Goal: Information Seeking & Learning: Learn about a topic

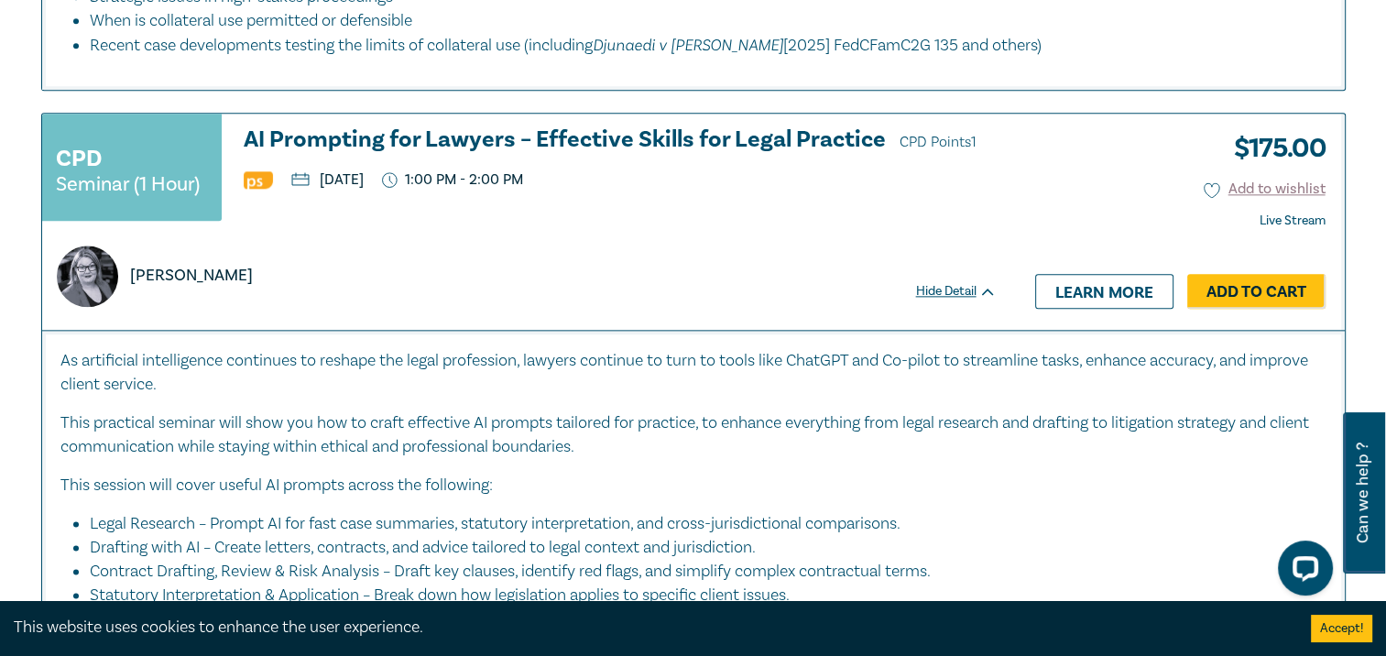
scroll to position [2291, 0]
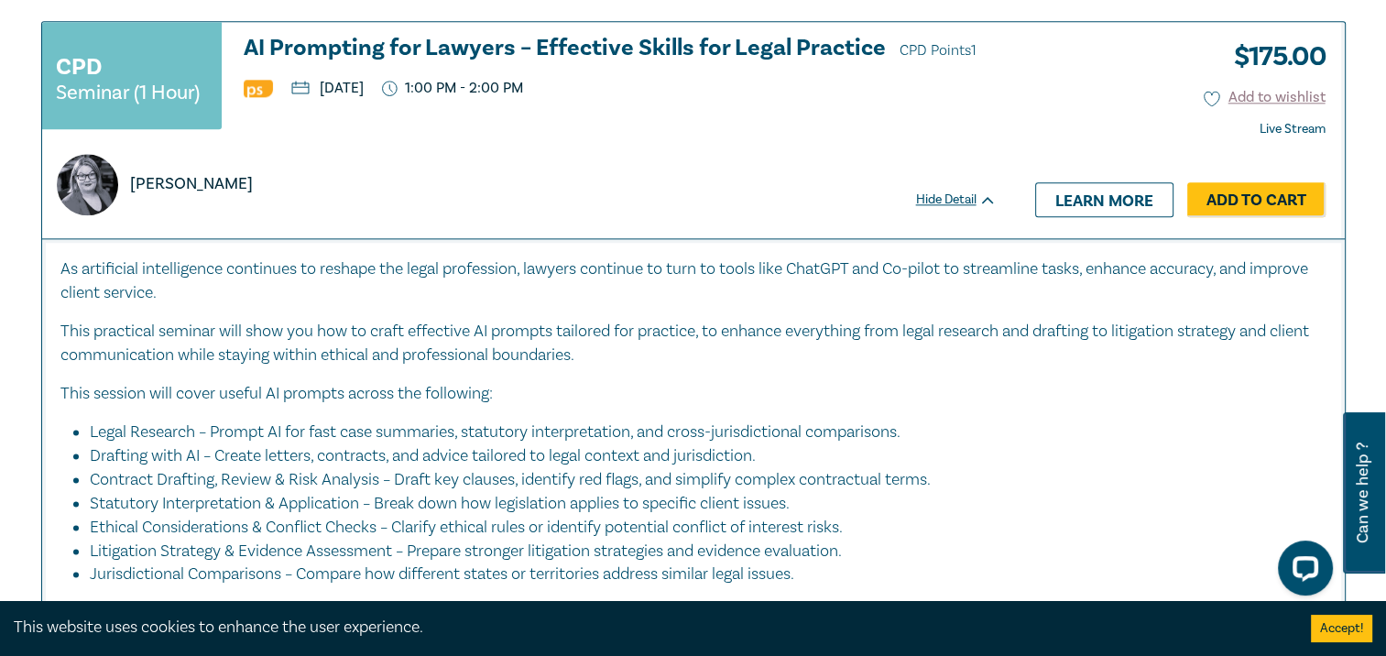
drag, startPoint x: 1104, startPoint y: 160, endPoint x: 1067, endPoint y: 197, distance: 51.8
click at [1104, 182] on link "Learn more" at bounding box center [1104, 199] width 138 height 35
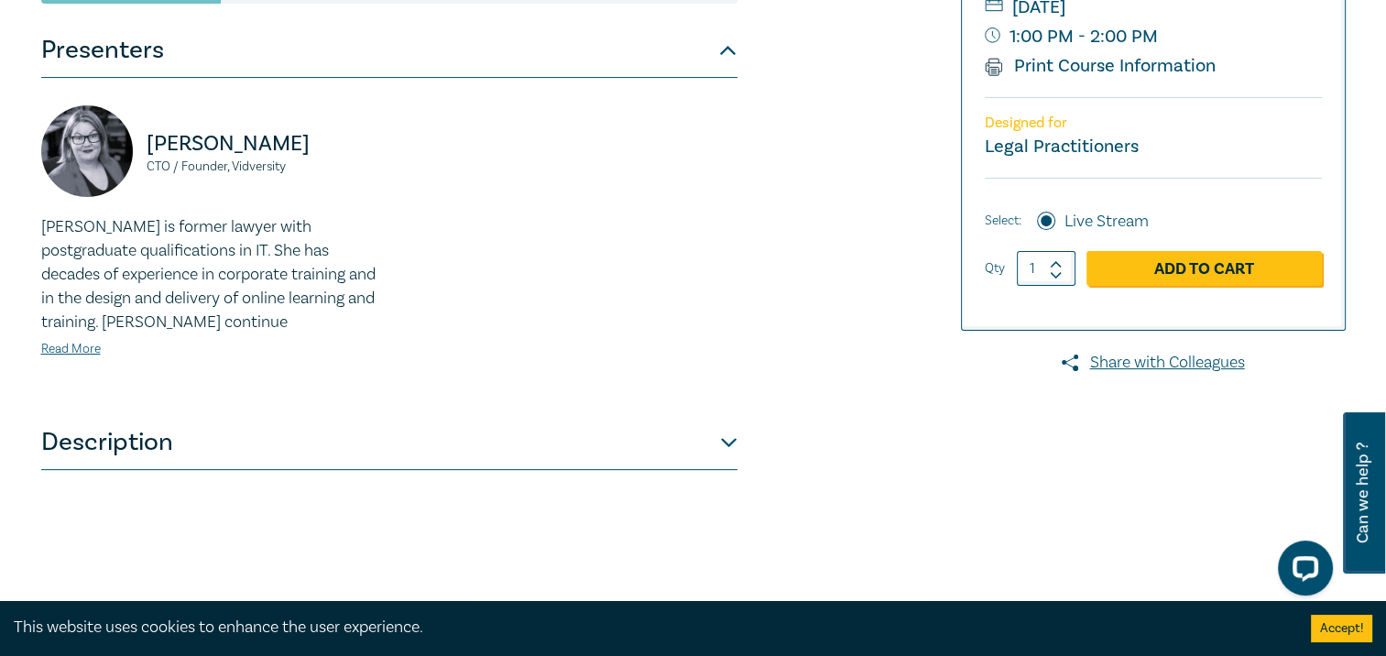
scroll to position [641, 0]
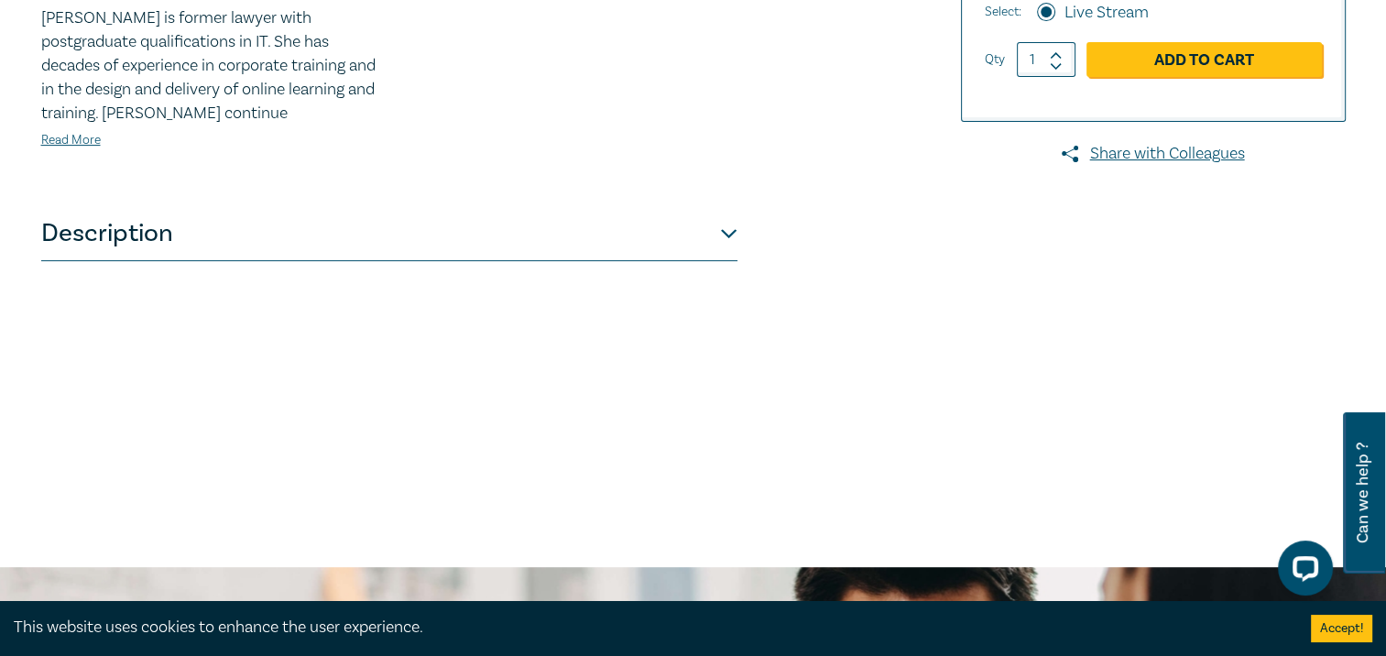
click at [733, 231] on button "Description" at bounding box center [389, 233] width 696 height 55
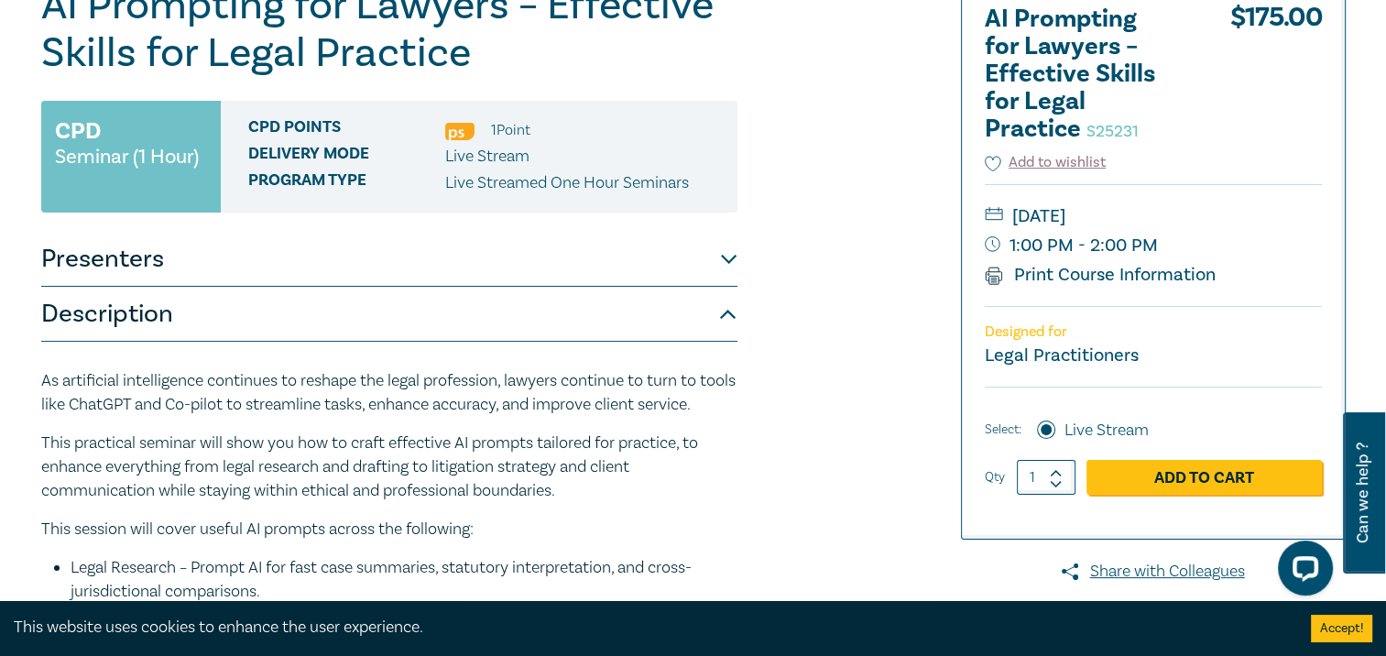
scroll to position [0, 0]
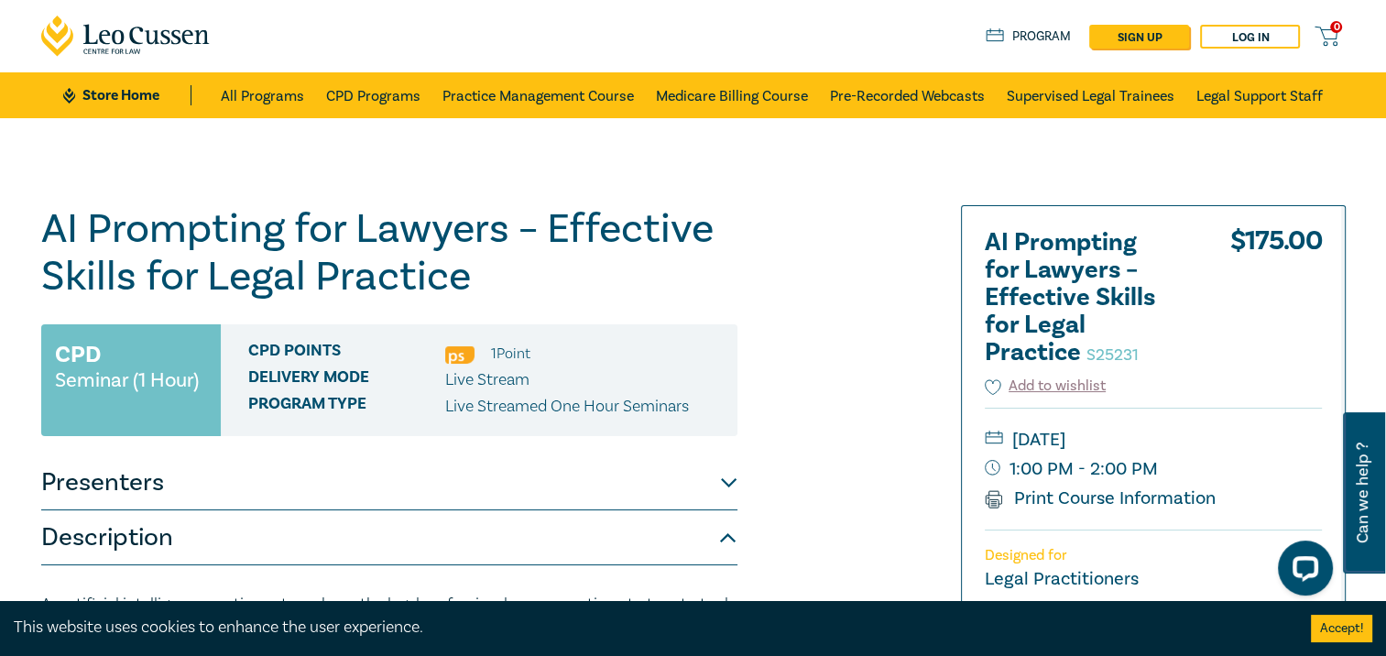
click at [165, 37] on icon at bounding box center [165, 37] width 9 height 15
click at [393, 92] on link "CPD Programs" at bounding box center [373, 95] width 94 height 46
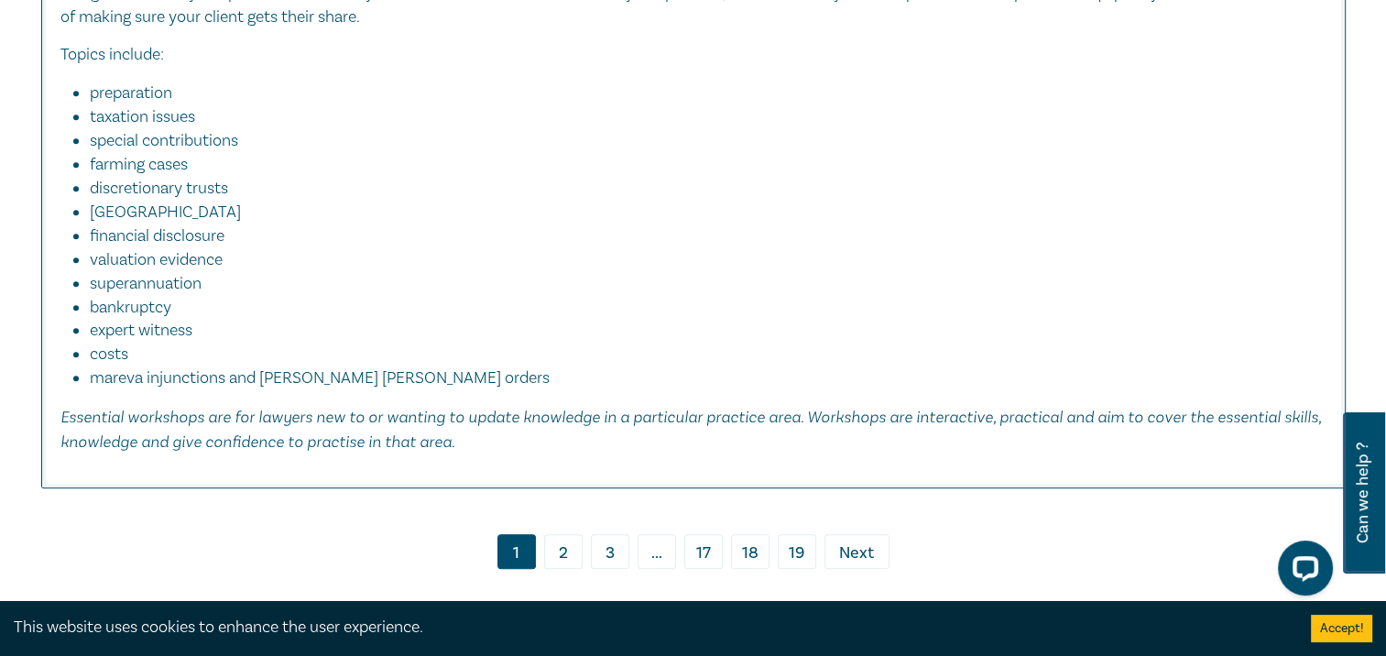
scroll to position [8430, 0]
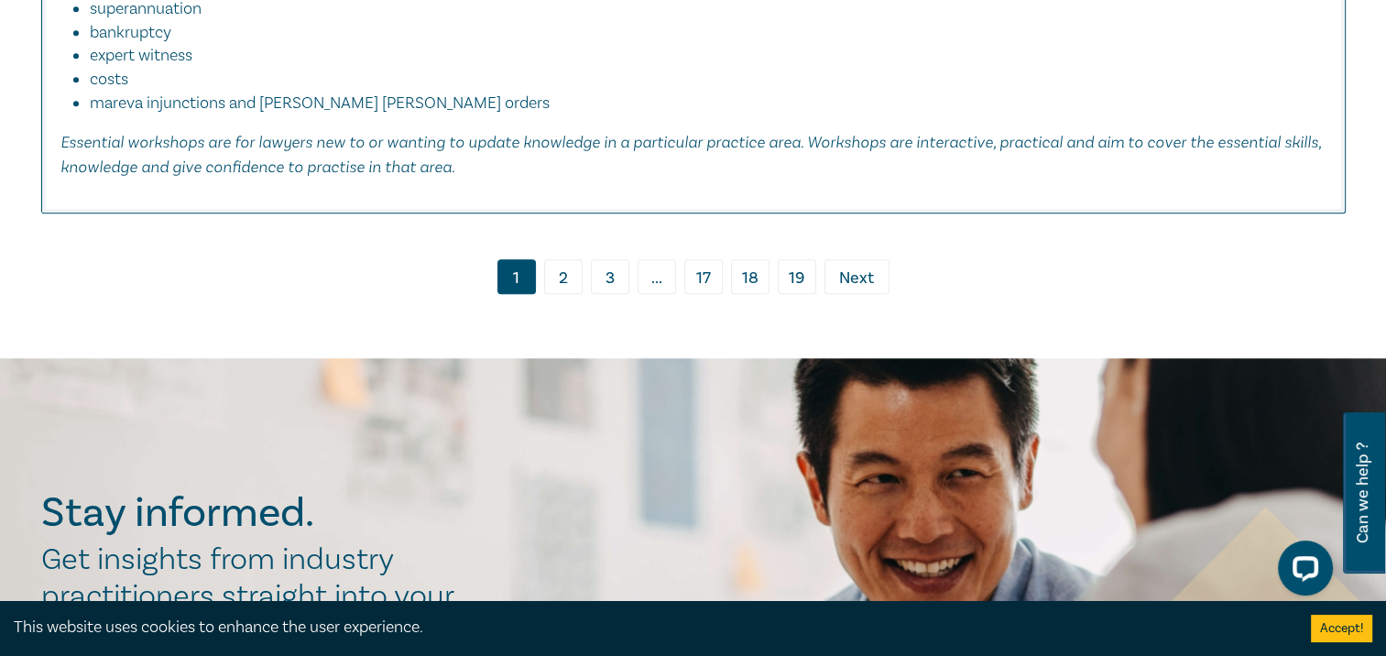
drag, startPoint x: 564, startPoint y: 246, endPoint x: 553, endPoint y: 260, distance: 18.3
click at [564, 259] on link "2" at bounding box center [563, 276] width 38 height 35
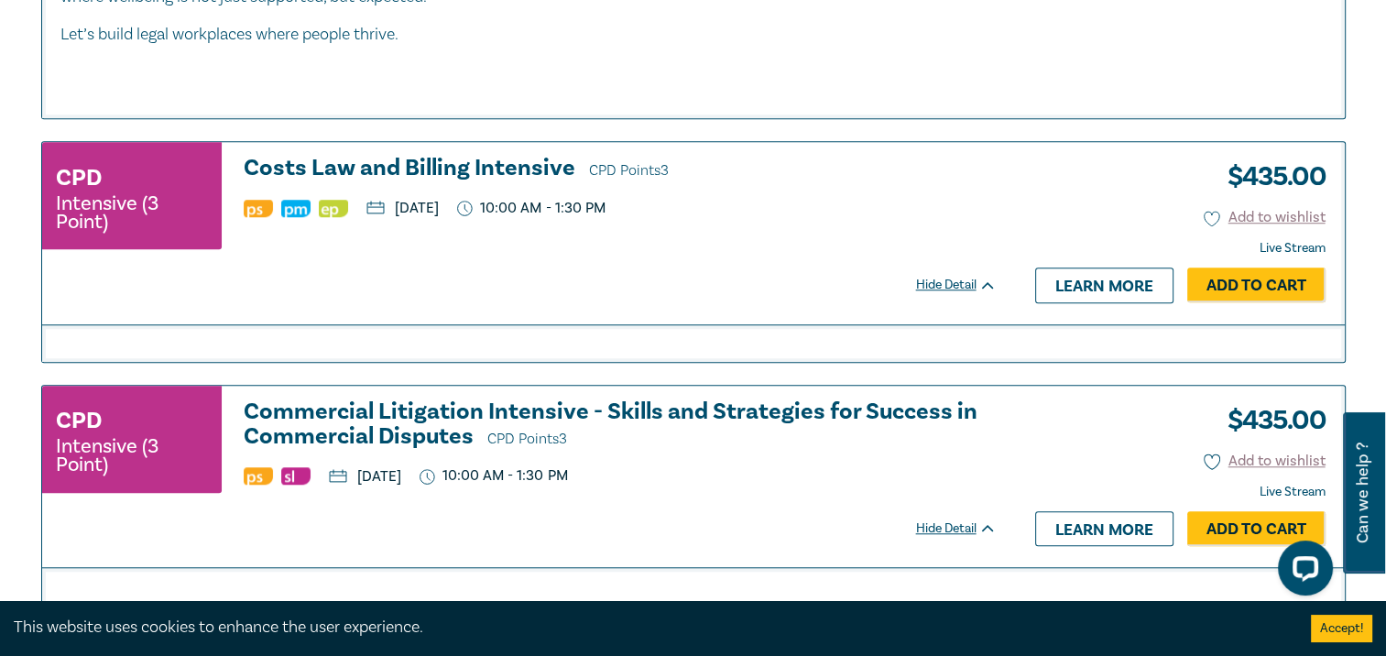
scroll to position [1466, 0]
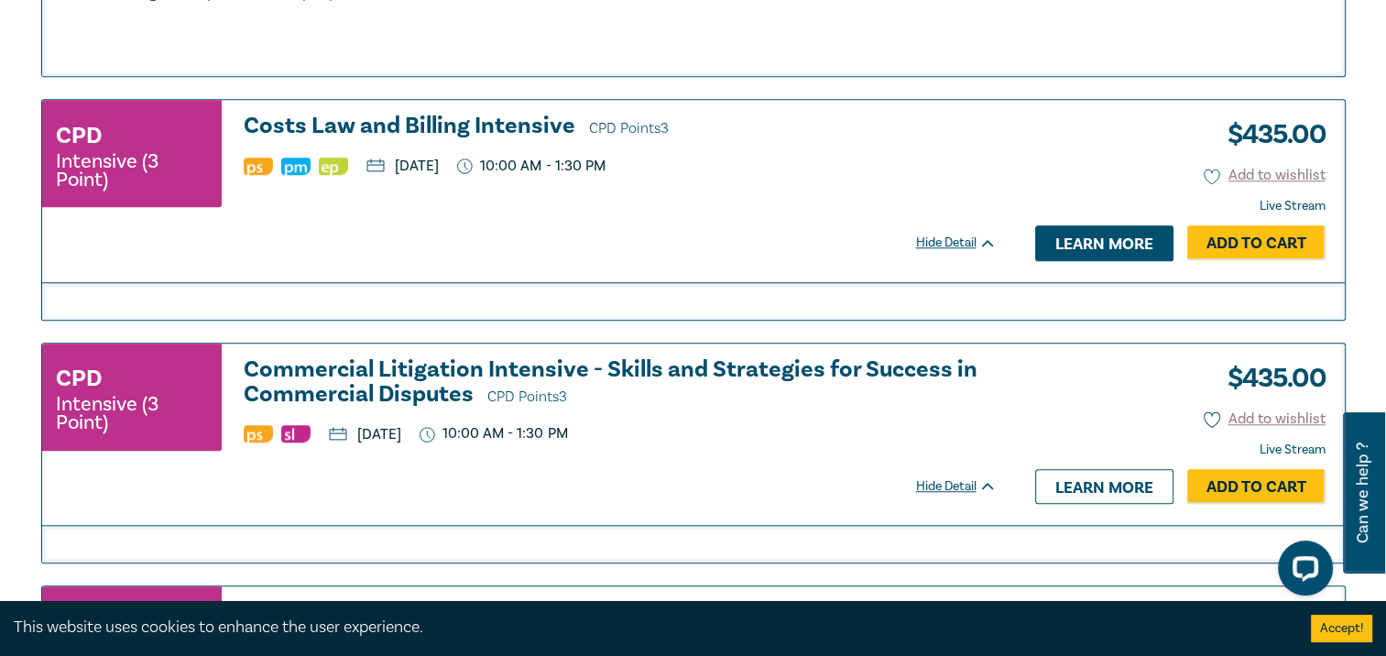
click at [1082, 235] on link "Learn more" at bounding box center [1104, 242] width 138 height 35
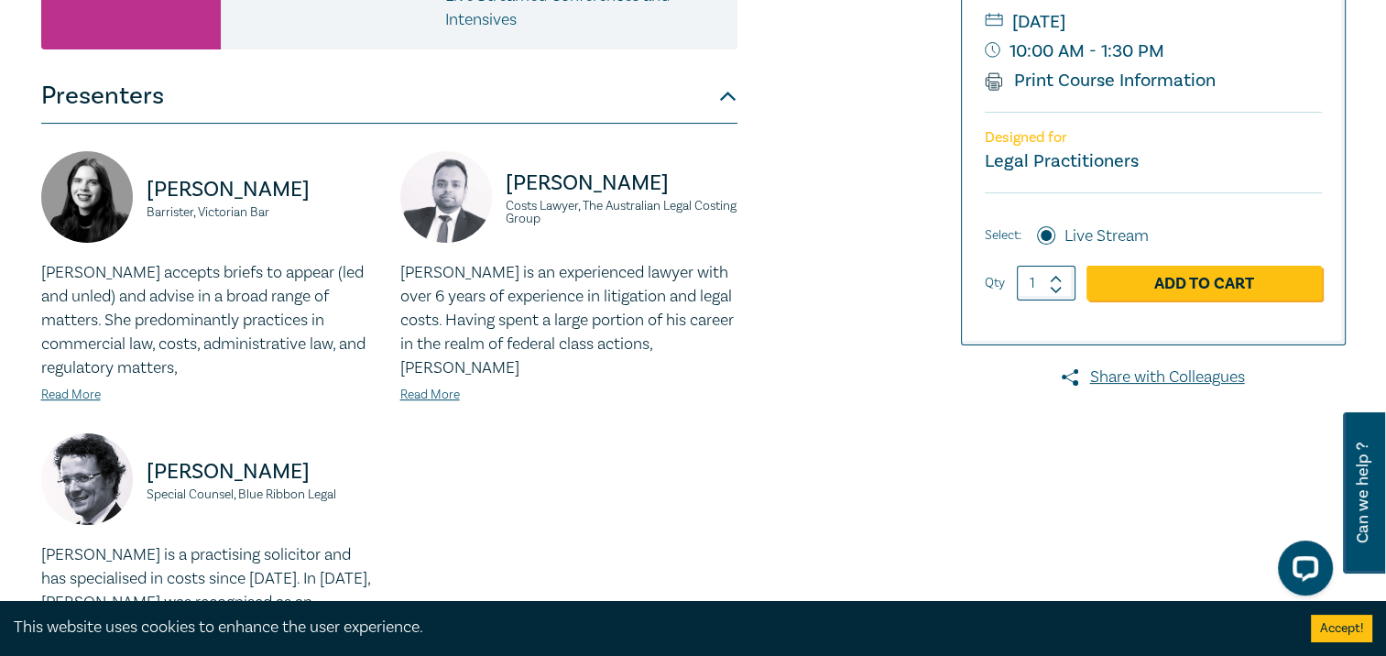
scroll to position [367, 0]
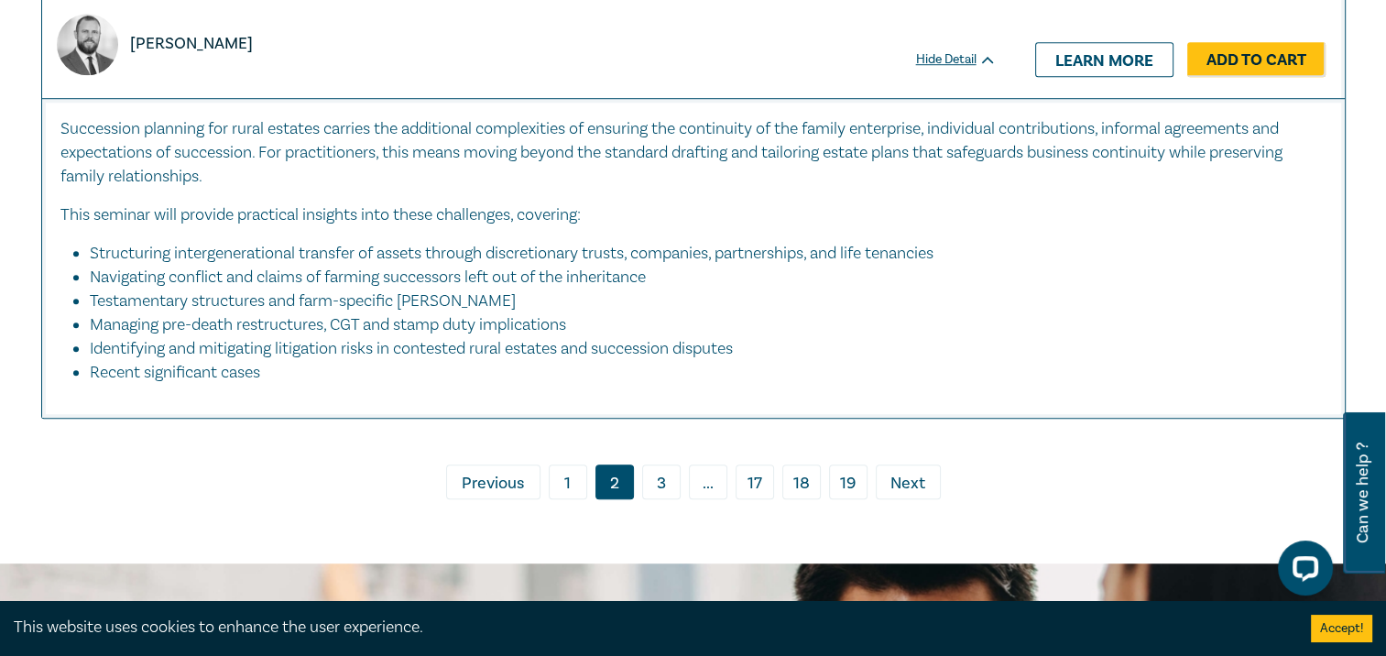
scroll to position [8375, 0]
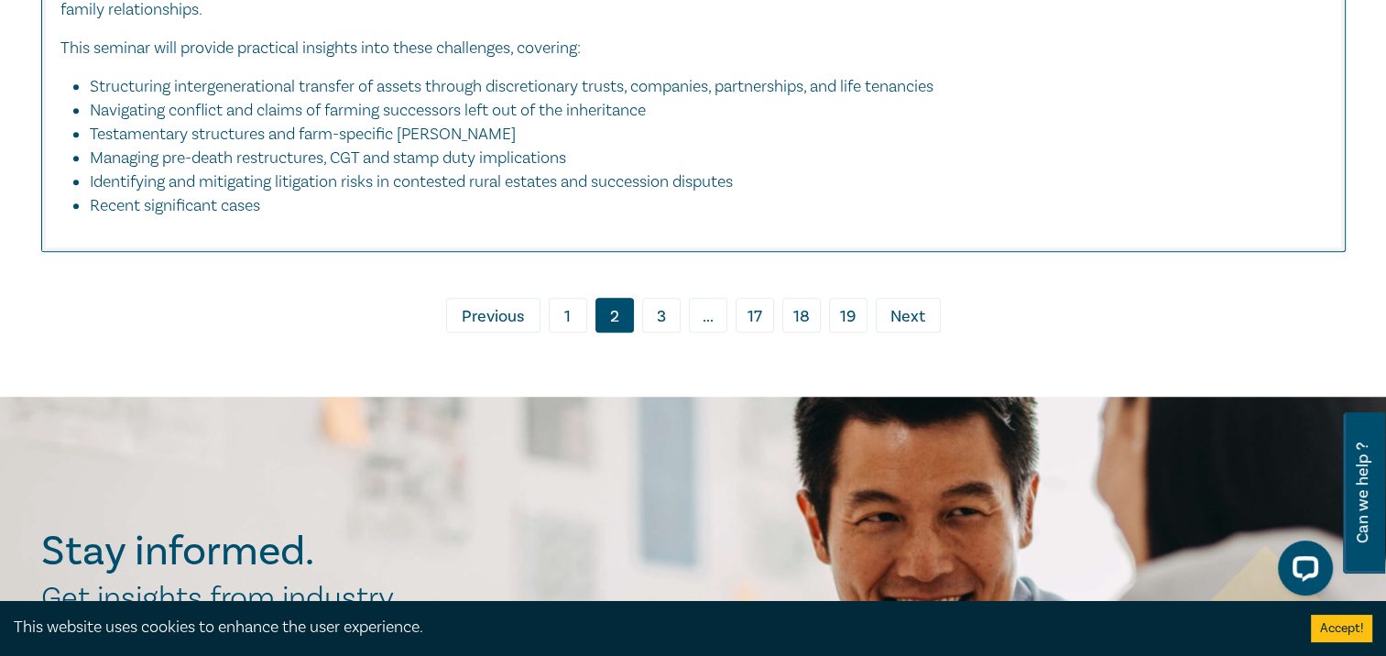
drag, startPoint x: 560, startPoint y: 318, endPoint x: 392, endPoint y: 301, distance: 168.6
click at [560, 315] on link "1" at bounding box center [568, 315] width 38 height 35
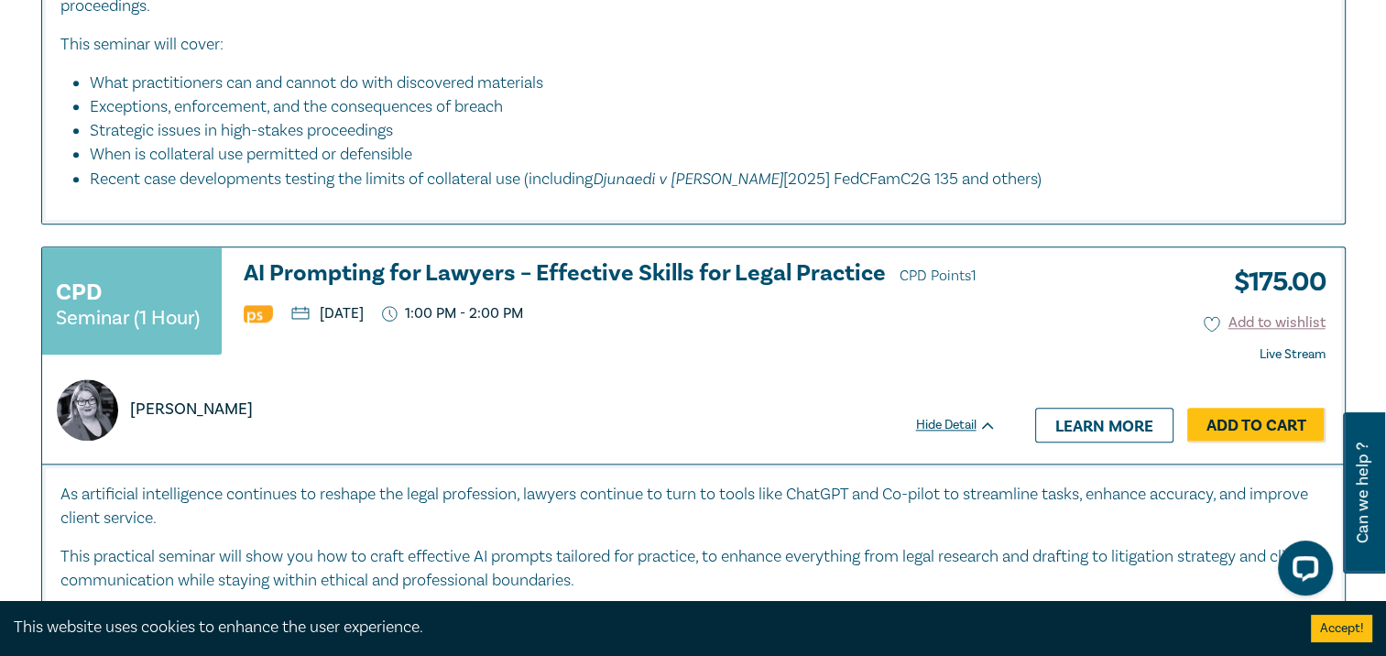
scroll to position [2291, 0]
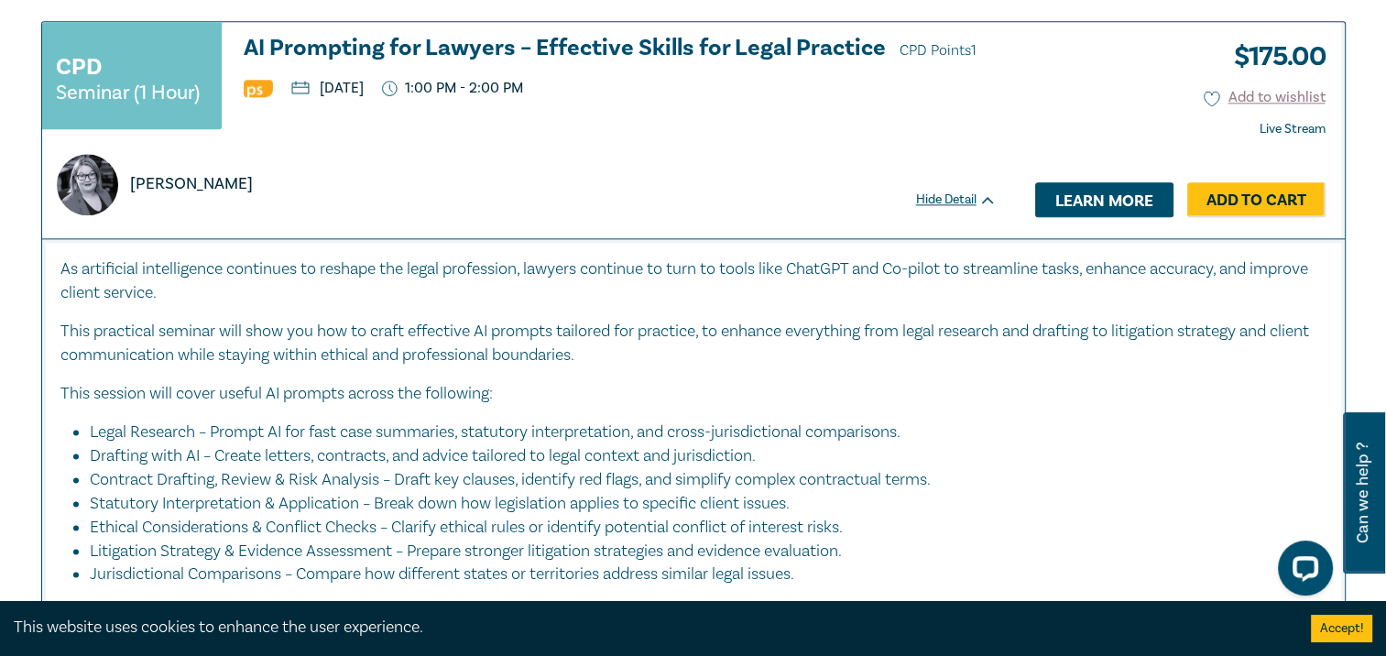
click at [1092, 182] on link "Learn more" at bounding box center [1104, 199] width 138 height 35
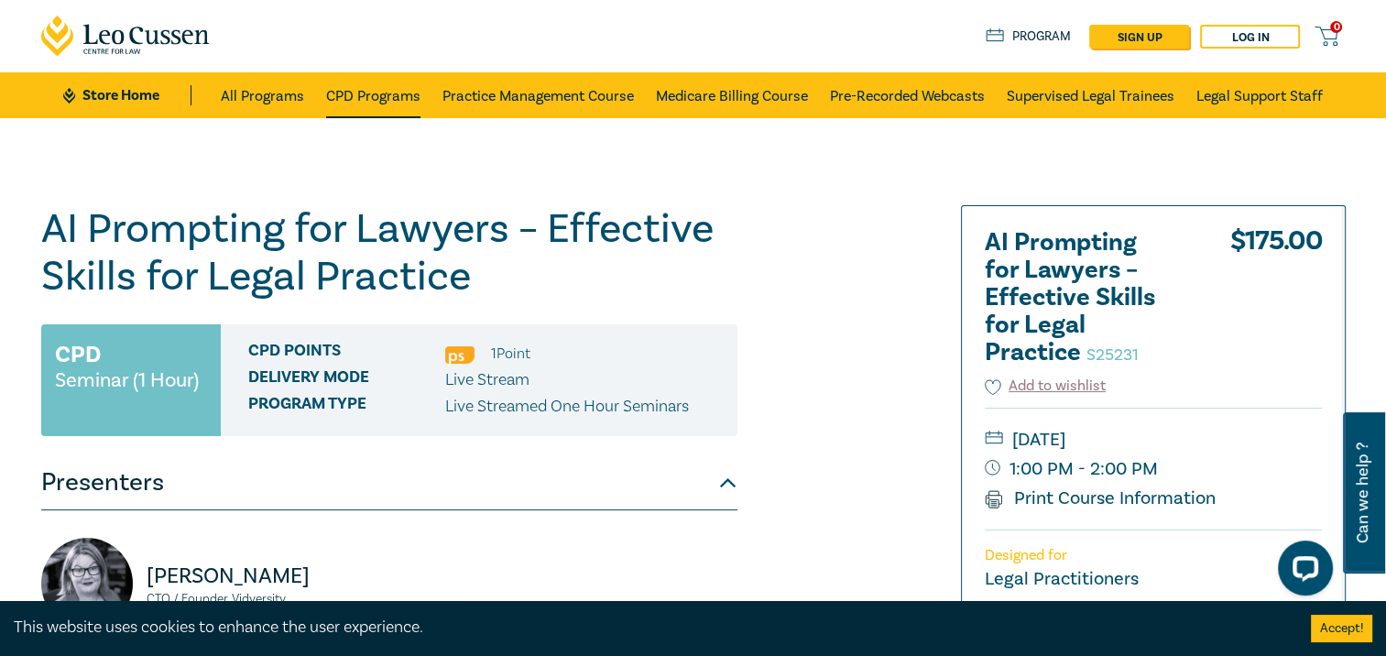
click at [389, 106] on link "CPD Programs" at bounding box center [373, 95] width 94 height 46
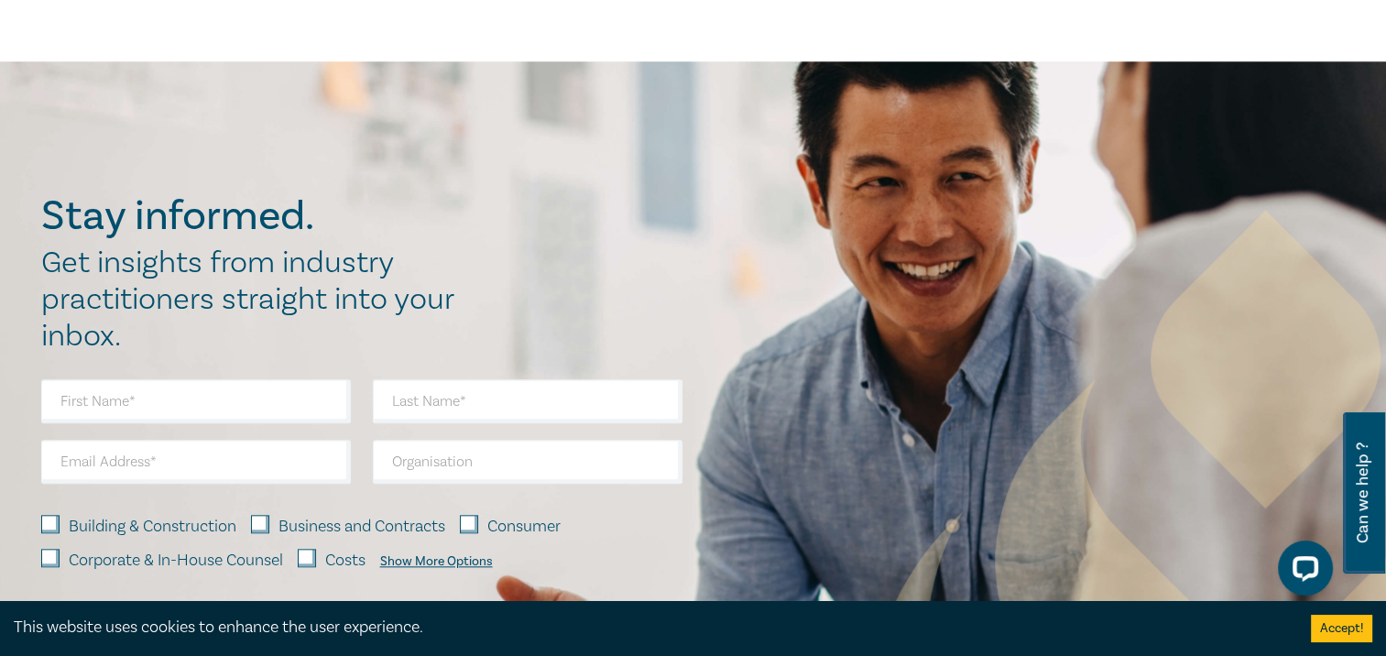
scroll to position [8522, 0]
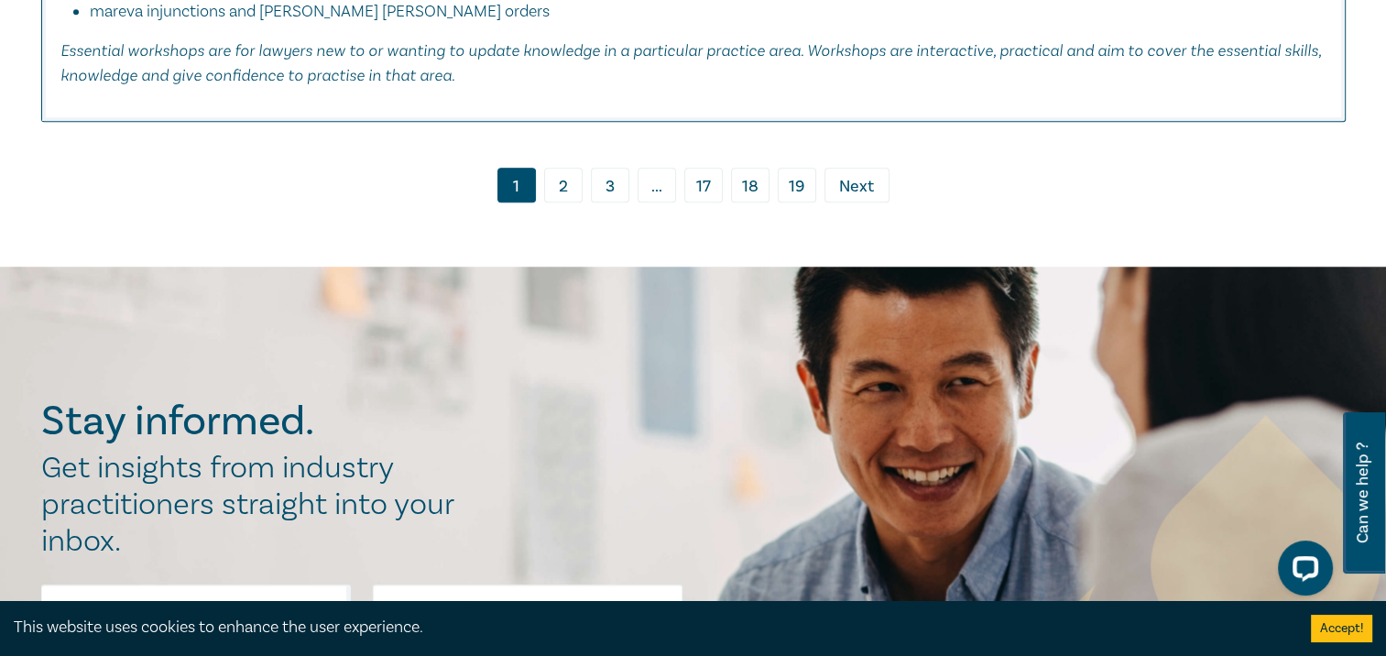
drag, startPoint x: 616, startPoint y: 150, endPoint x: 627, endPoint y: 148, distance: 11.1
click at [613, 168] on link "3" at bounding box center [610, 185] width 38 height 35
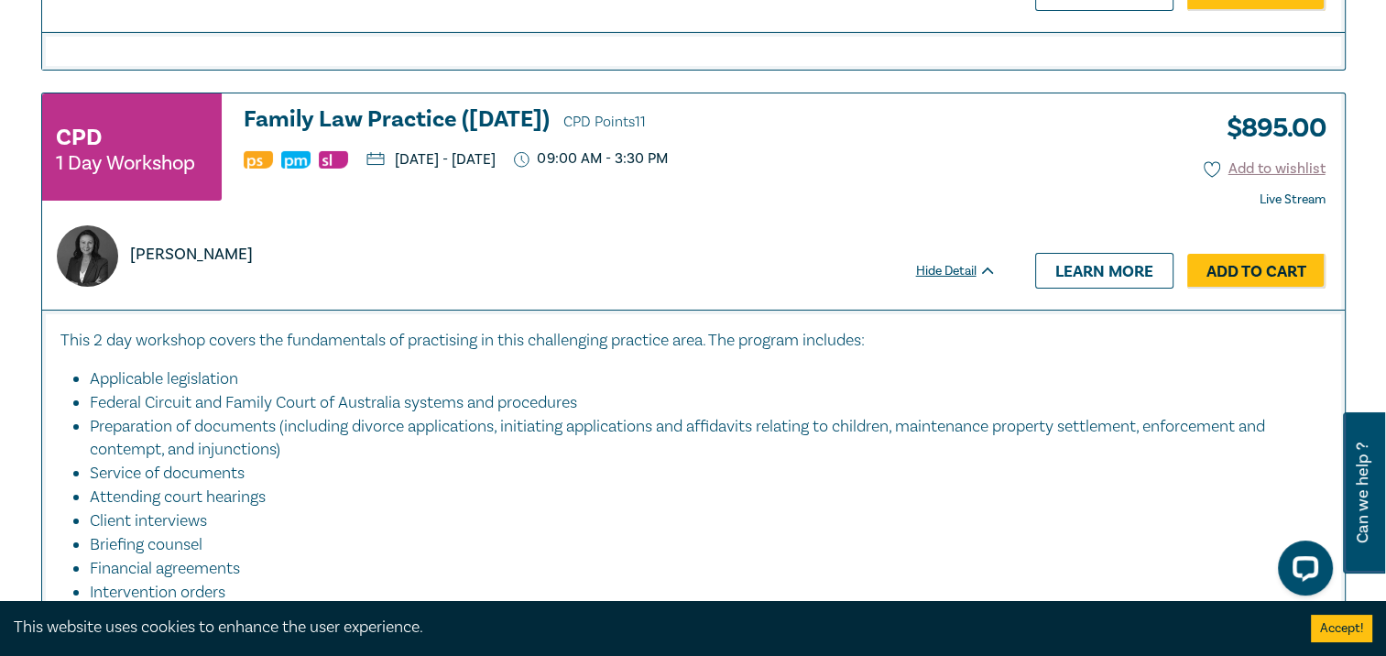
scroll to position [6597, 0]
